Goal: Information Seeking & Learning: Learn about a topic

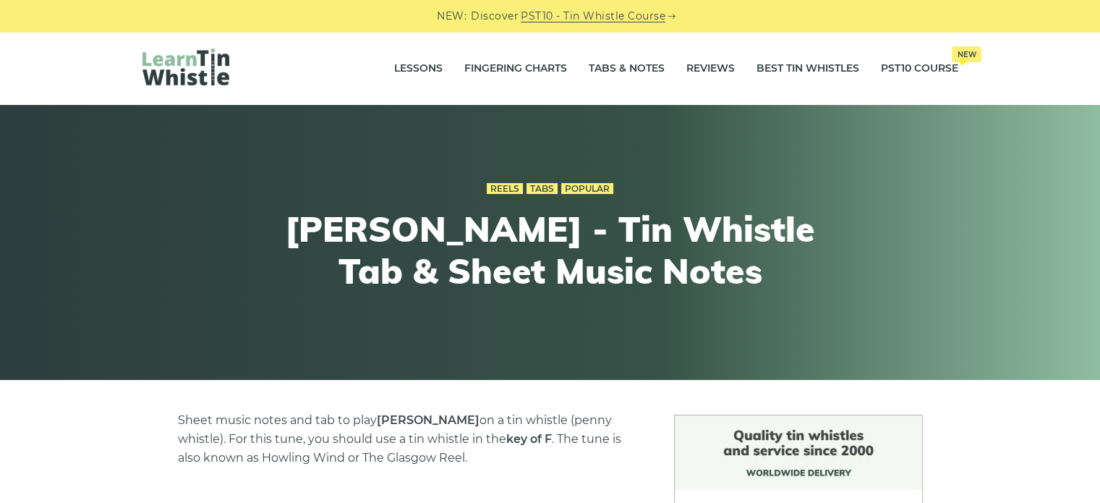
click at [149, 56] on img at bounding box center [186, 66] width 87 height 37
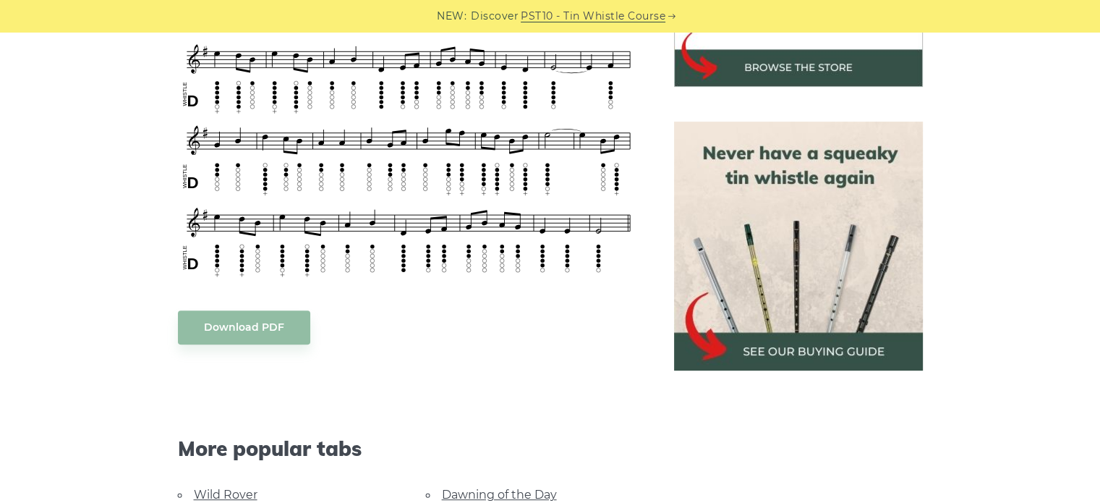
scroll to position [579, 0]
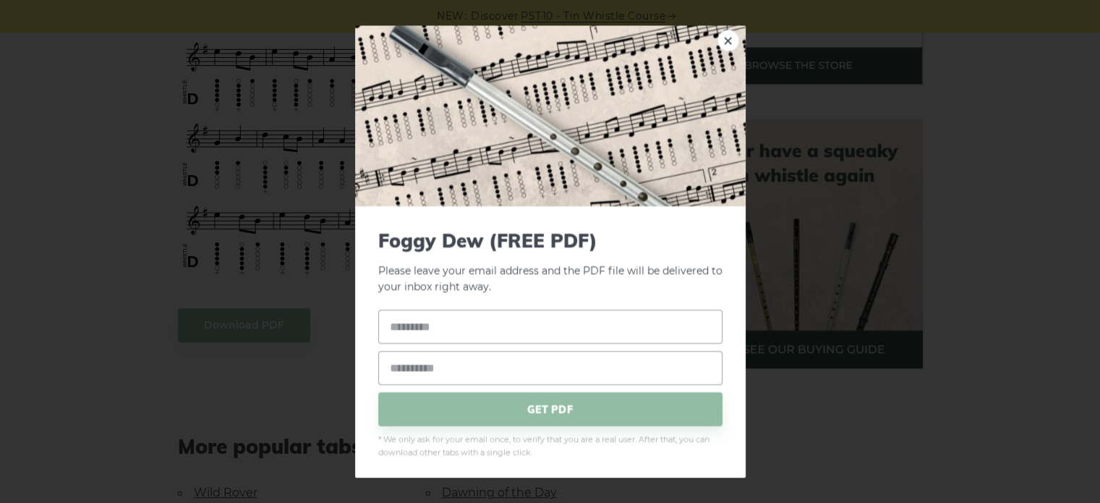
click at [703, 54] on img at bounding box center [550, 115] width 391 height 181
click at [726, 41] on link "×" at bounding box center [729, 41] width 22 height 22
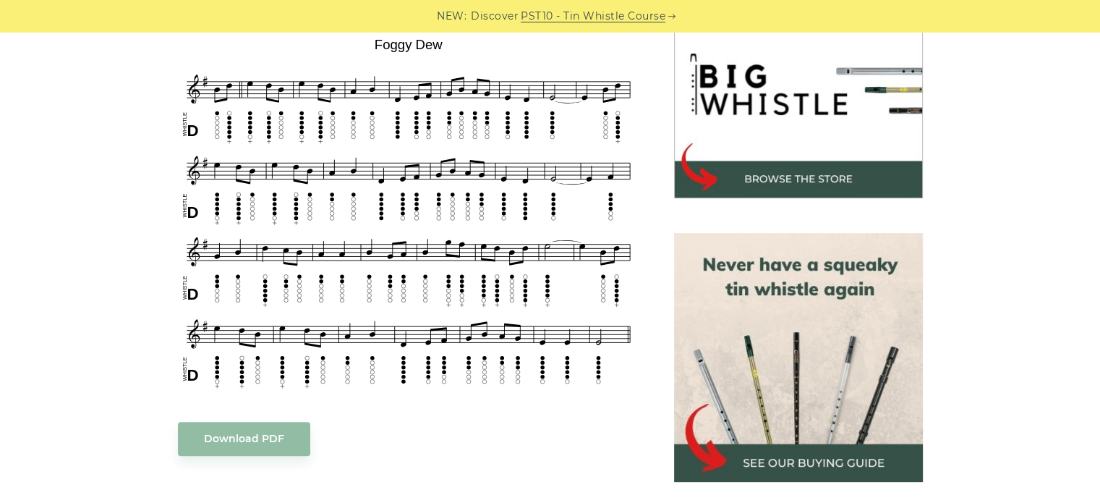
scroll to position [217, 0]
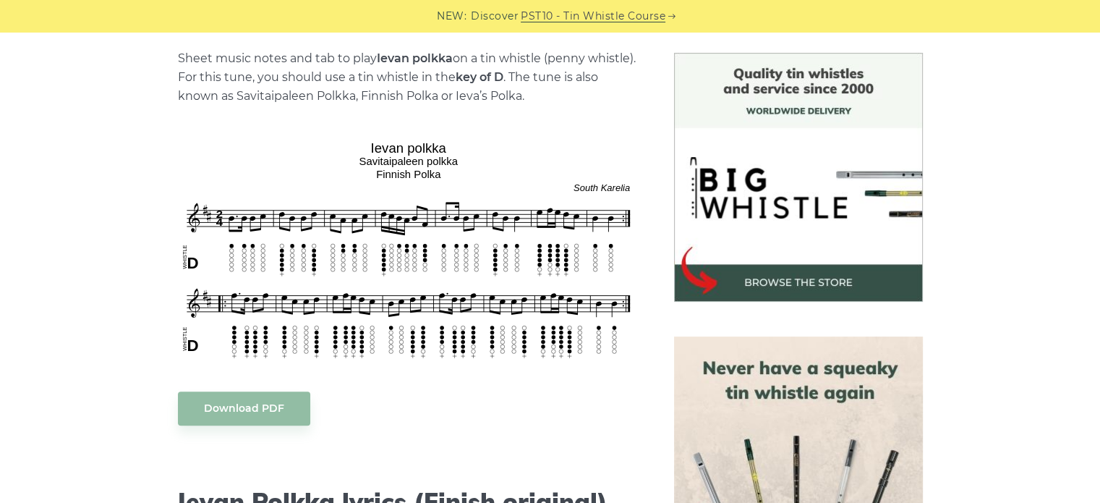
scroll to position [362, 0]
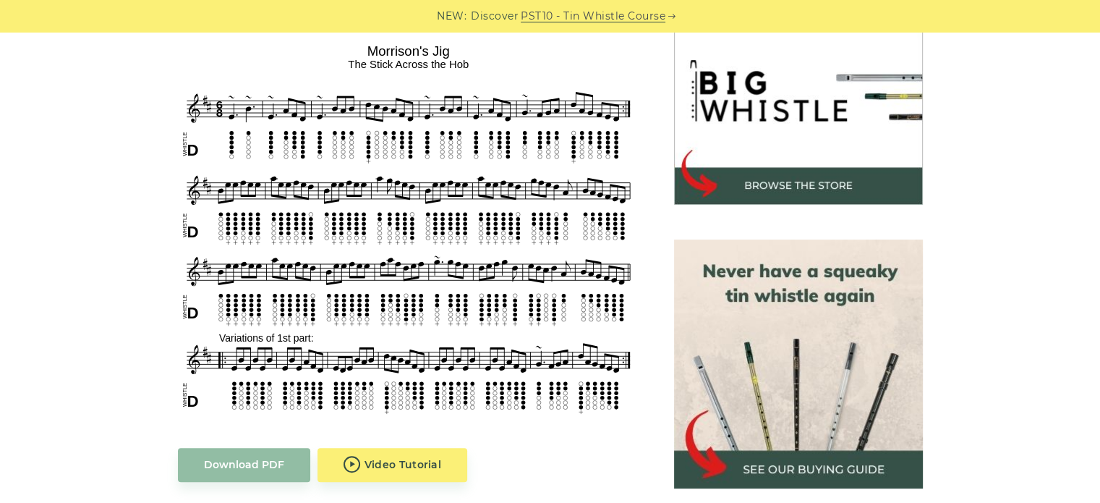
scroll to position [434, 0]
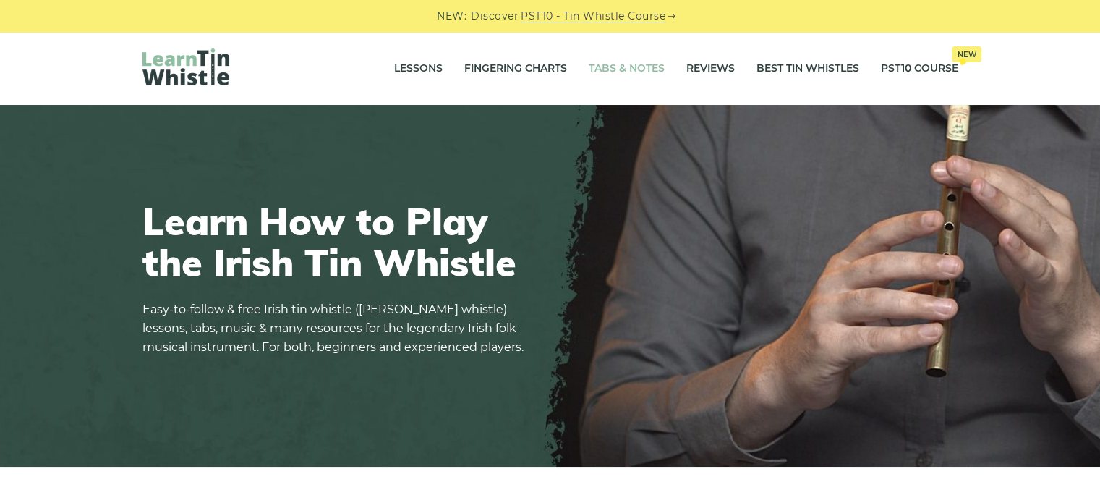
click at [600, 68] on link "Tabs & Notes" at bounding box center [627, 69] width 76 height 36
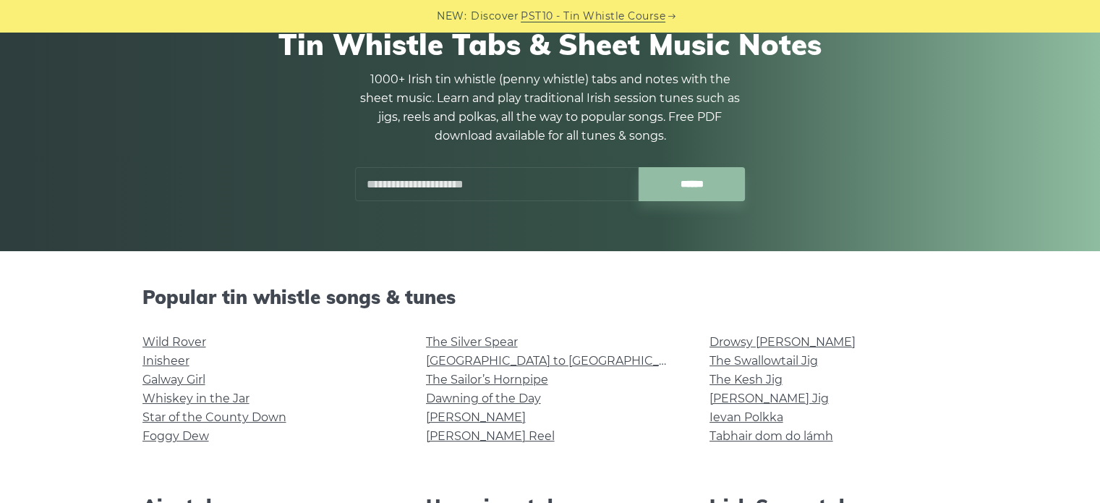
scroll to position [217, 0]
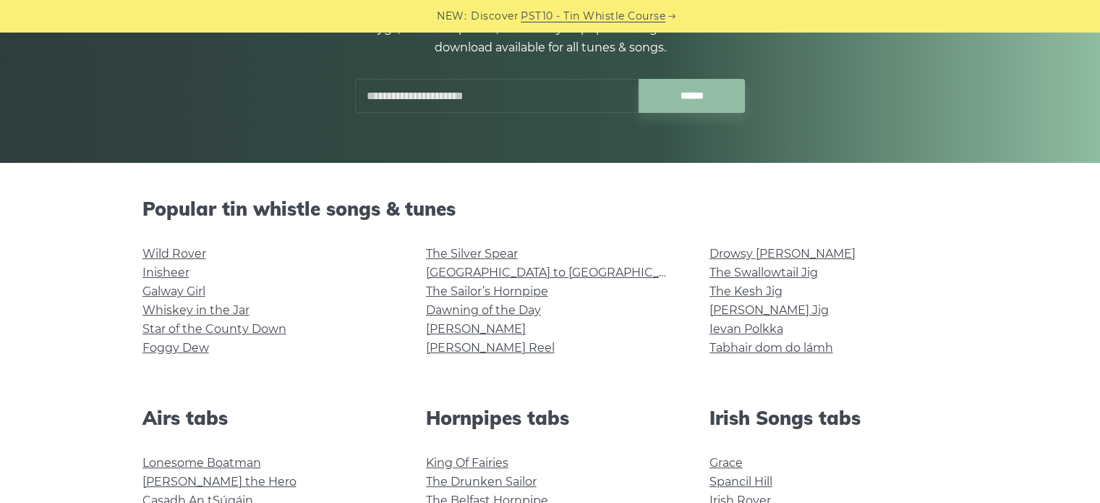
click at [467, 88] on input "text" at bounding box center [497, 96] width 284 height 34
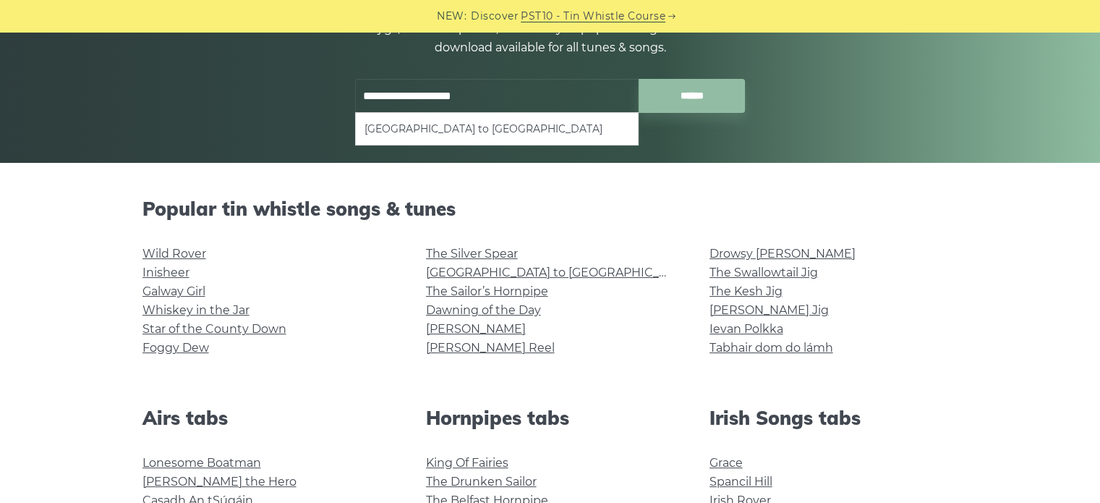
type input "**********"
click at [639, 79] on input "******" at bounding box center [692, 96] width 106 height 34
click at [687, 104] on input "******" at bounding box center [692, 96] width 106 height 34
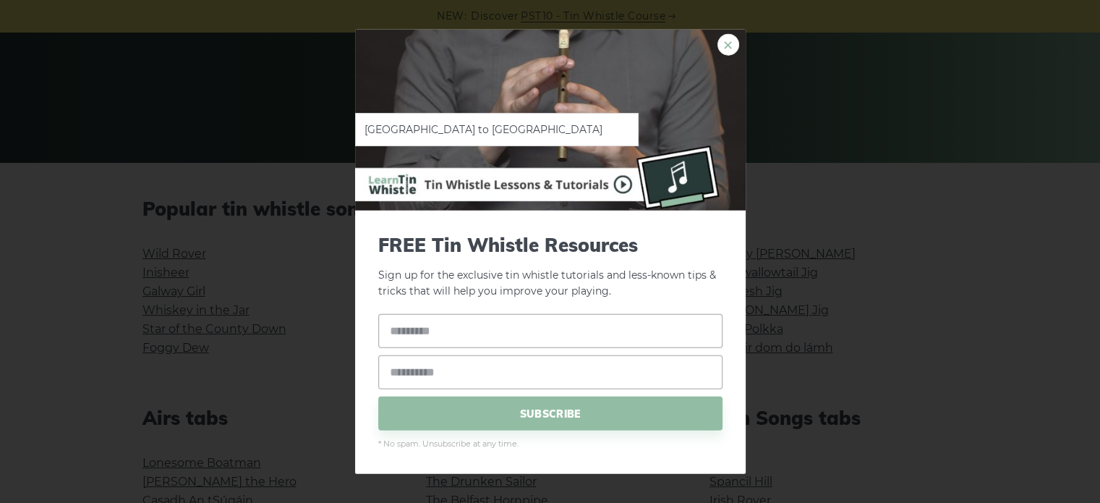
click at [729, 40] on link "×" at bounding box center [729, 44] width 22 height 22
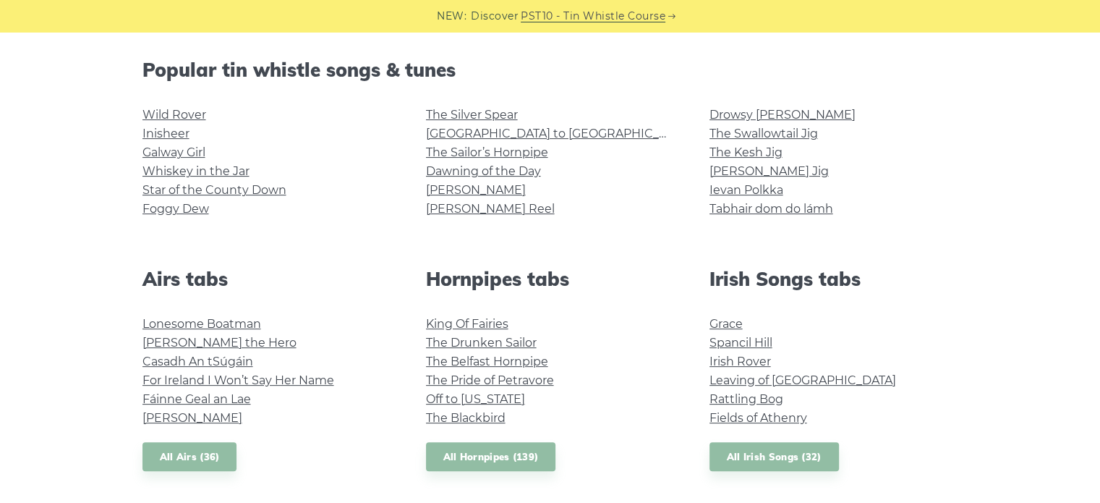
scroll to position [579, 0]
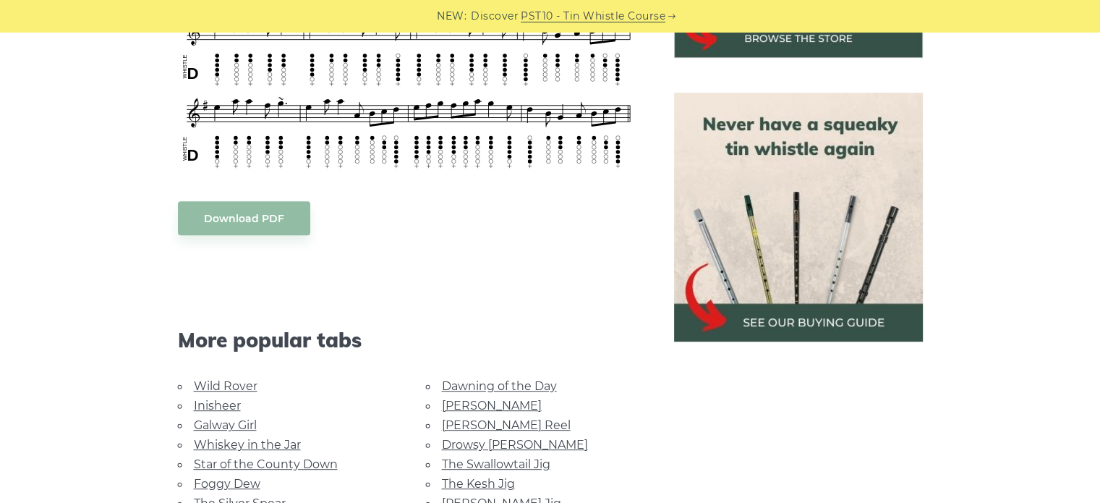
scroll to position [723, 0]
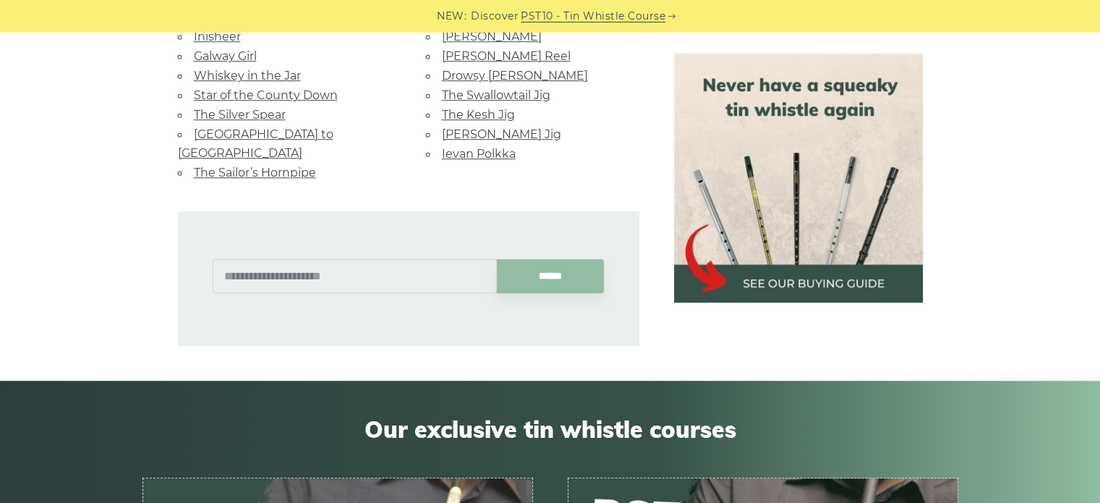
scroll to position [940, 0]
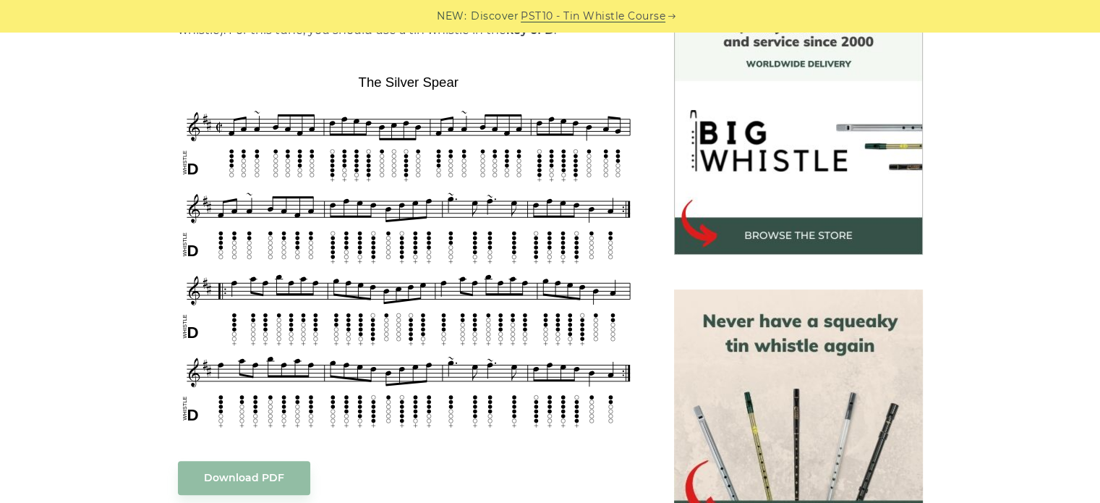
scroll to position [434, 0]
